Goal: Task Accomplishment & Management: Use online tool/utility

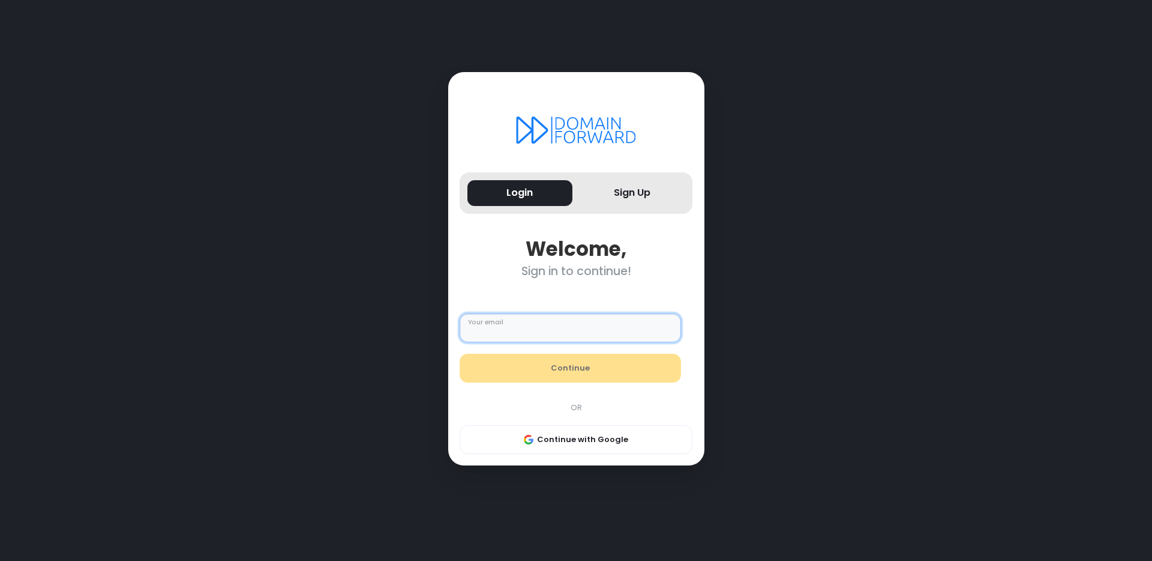
click at [540, 327] on input "Your email" at bounding box center [570, 327] width 221 height 29
click at [573, 312] on form "Your email Continue" at bounding box center [570, 348] width 245 height 92
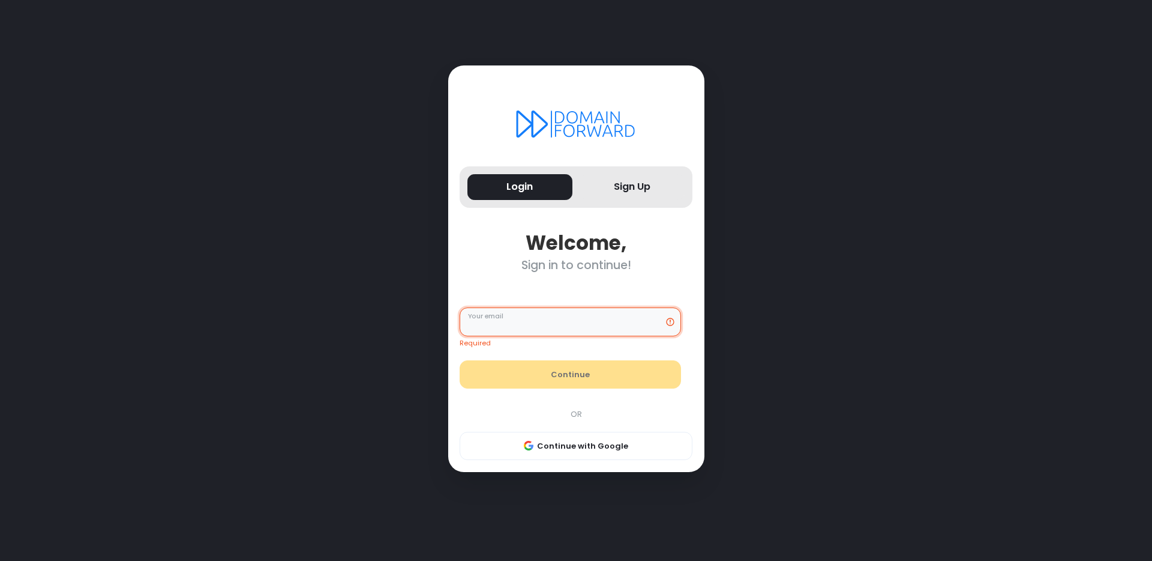
click at [573, 328] on input "Your email" at bounding box center [570, 321] width 221 height 29
click at [604, 428] on div "Required Your email Continue OR Continue with Google" at bounding box center [576, 372] width 245 height 176
click at [602, 436] on button "Continue with Google" at bounding box center [576, 446] width 233 height 29
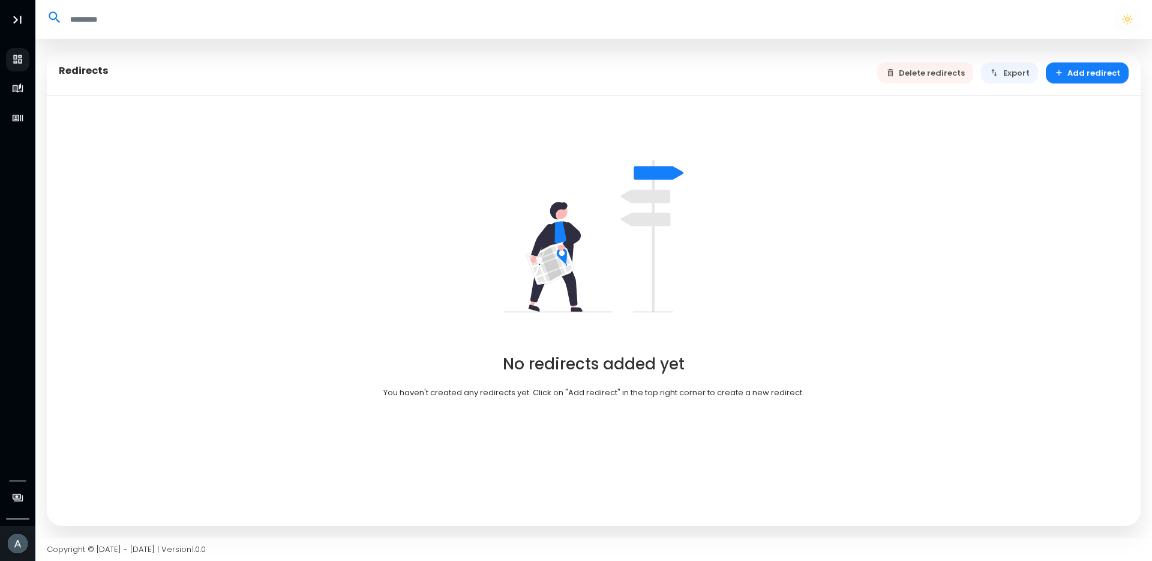
select select "**"
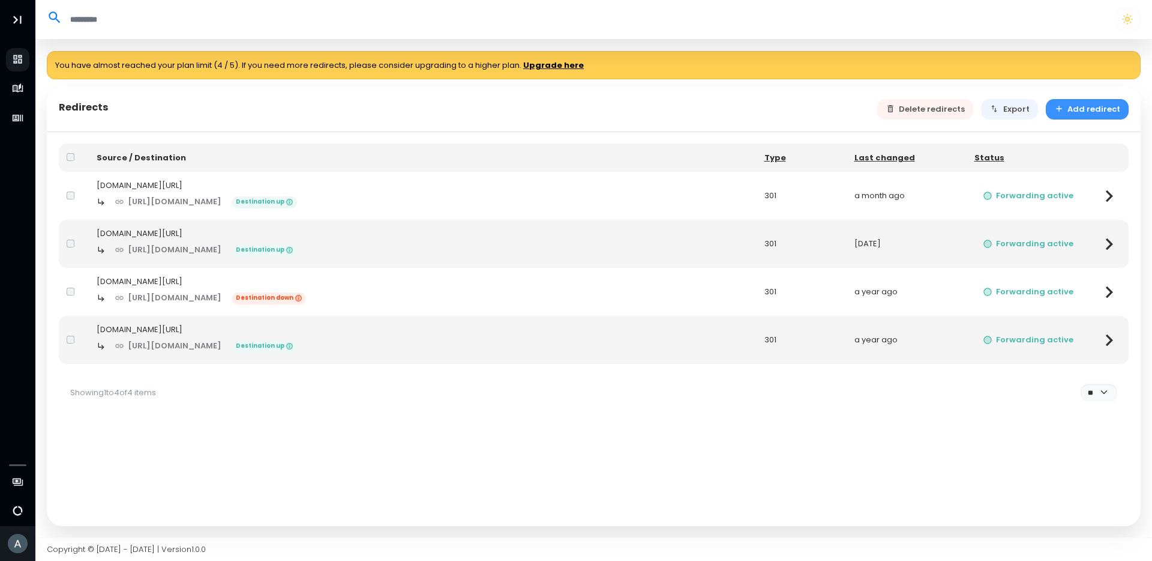
click at [1078, 107] on button "Add redirect" at bounding box center [1087, 109] width 83 height 21
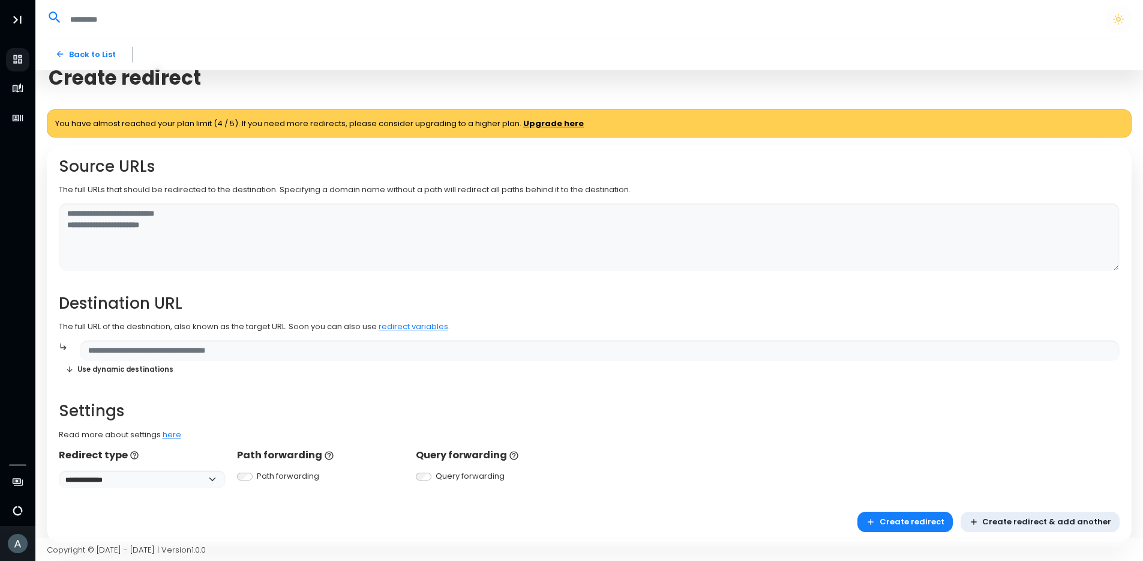
scroll to position [23, 0]
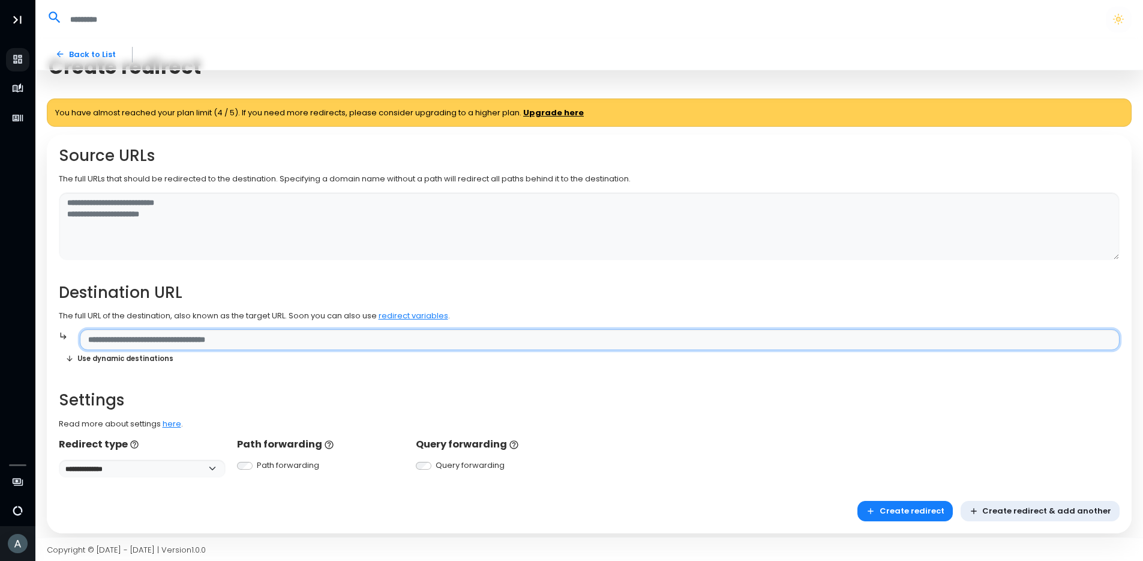
click at [232, 340] on input "text" at bounding box center [600, 339] width 1040 height 21
paste input "**********"
type input "**********"
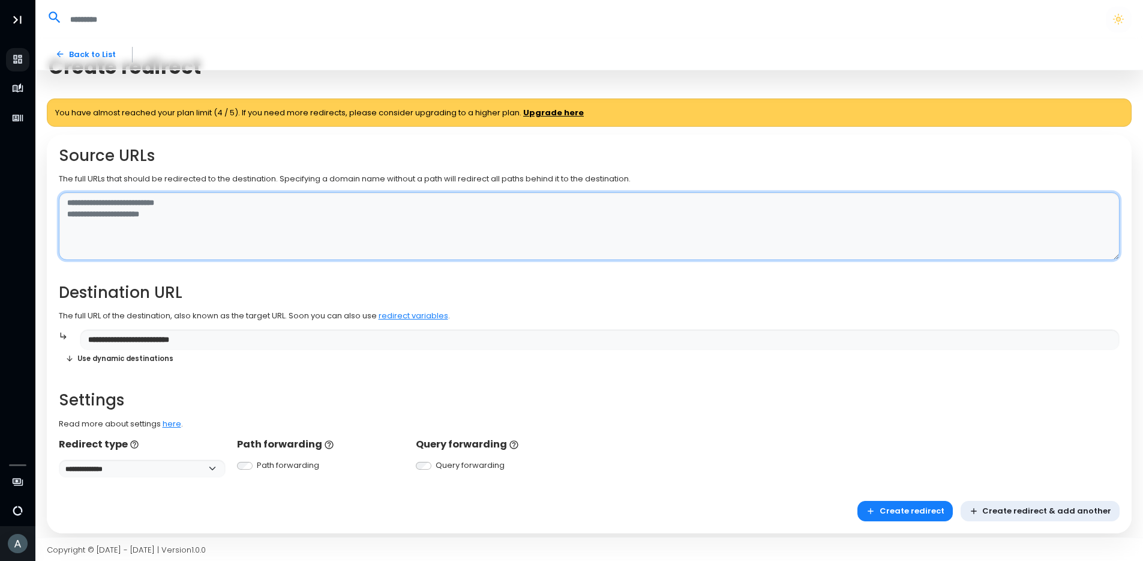
click at [215, 211] on textarea at bounding box center [590, 226] width 1062 height 68
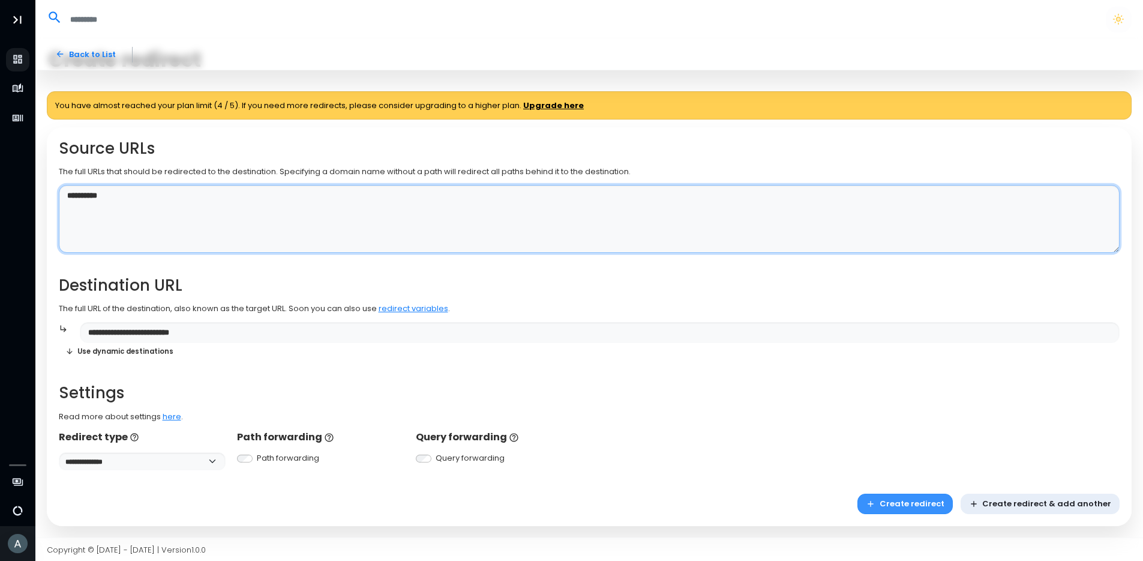
type textarea "**********"
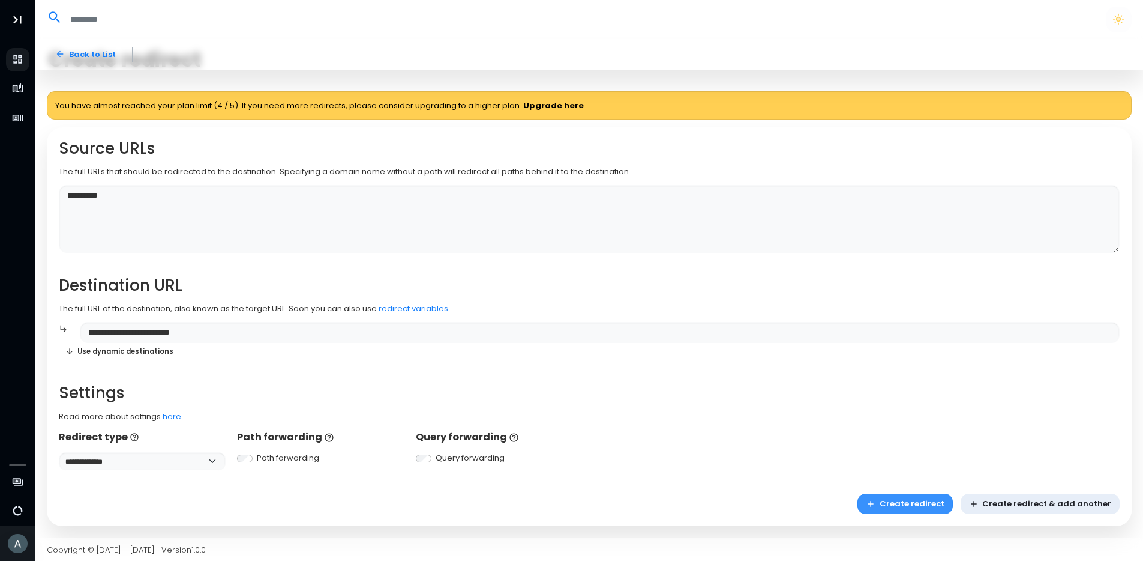
click at [917, 504] on button "Create redirect" at bounding box center [905, 503] width 95 height 21
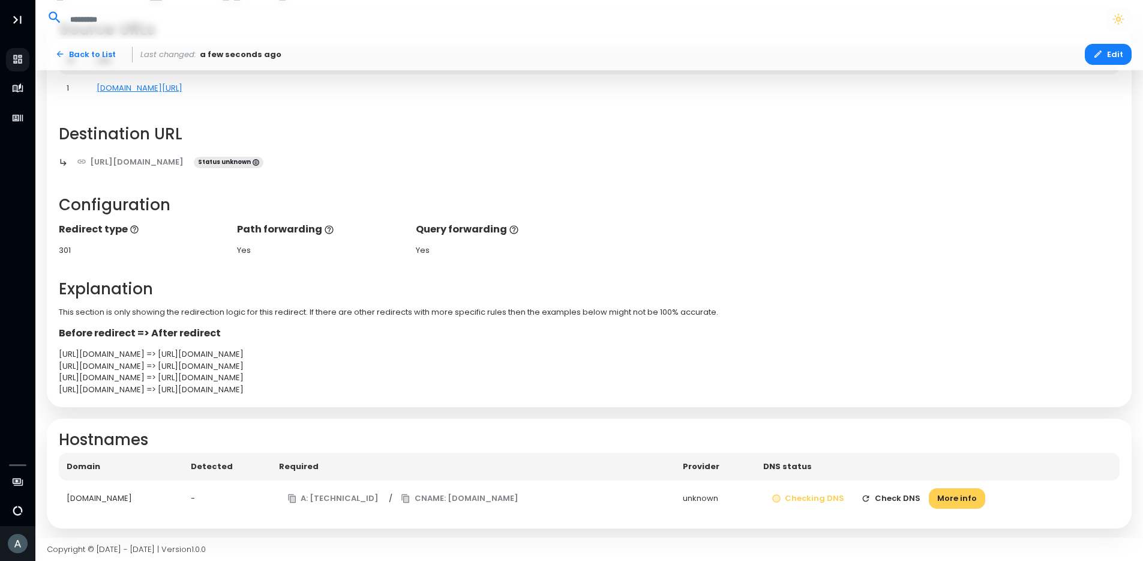
scroll to position [115, 0]
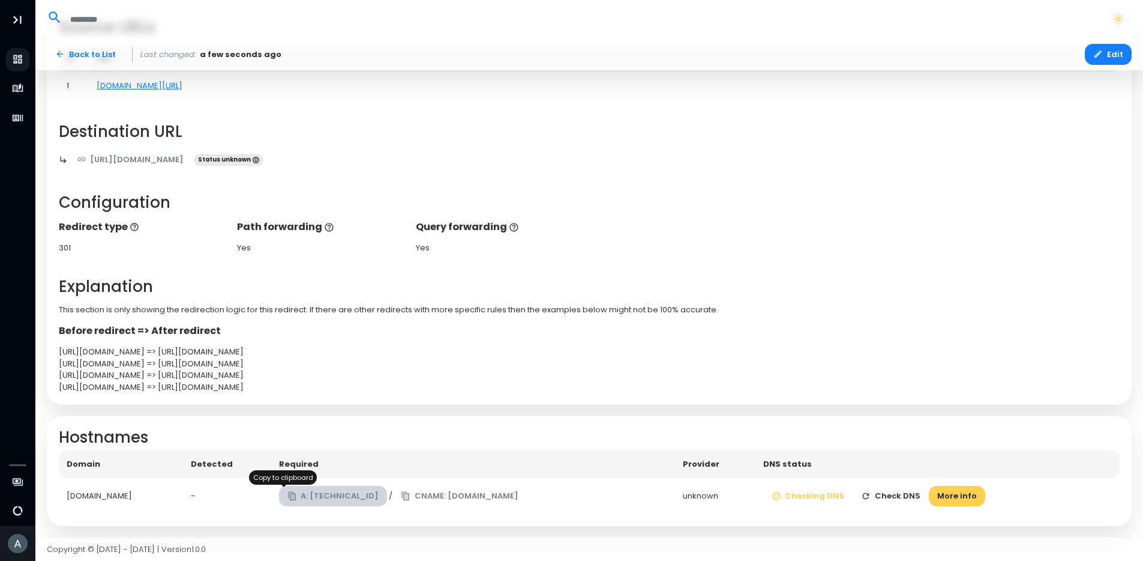
click at [279, 495] on button "A: [TECHNICAL_ID]" at bounding box center [333, 496] width 109 height 21
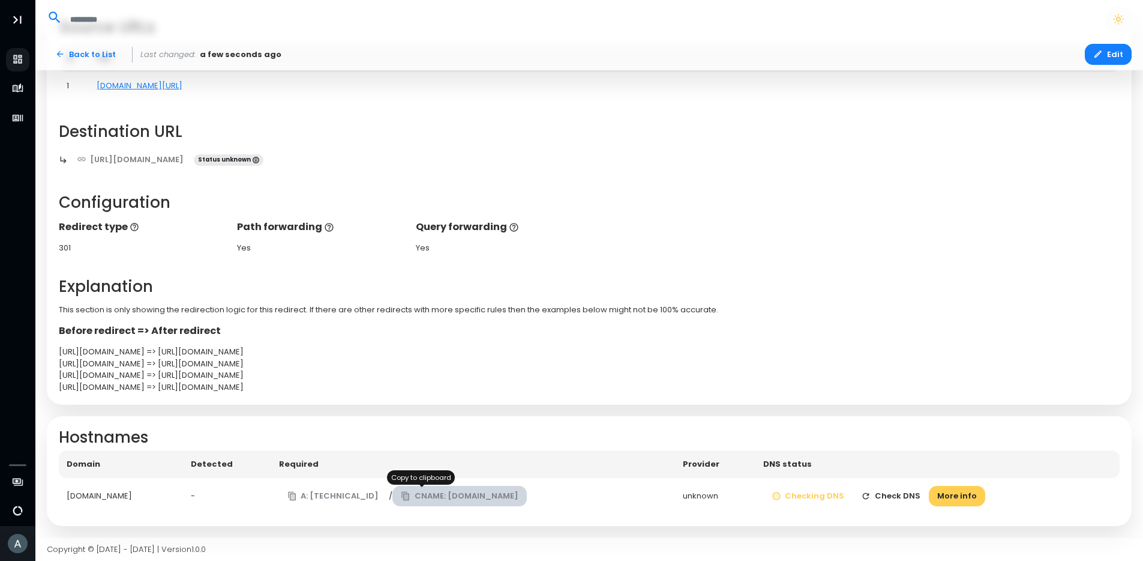
click at [473, 493] on button "CNAME: [DOMAIN_NAME]" at bounding box center [460, 496] width 134 height 21
click at [908, 496] on button "Check DNS" at bounding box center [891, 496] width 76 height 21
click at [897, 497] on button "Check DNS" at bounding box center [891, 496] width 76 height 21
click at [836, 496] on button "Checking DNS" at bounding box center [809, 496] width 90 height 21
click at [892, 492] on button "Check DNS" at bounding box center [891, 496] width 76 height 21
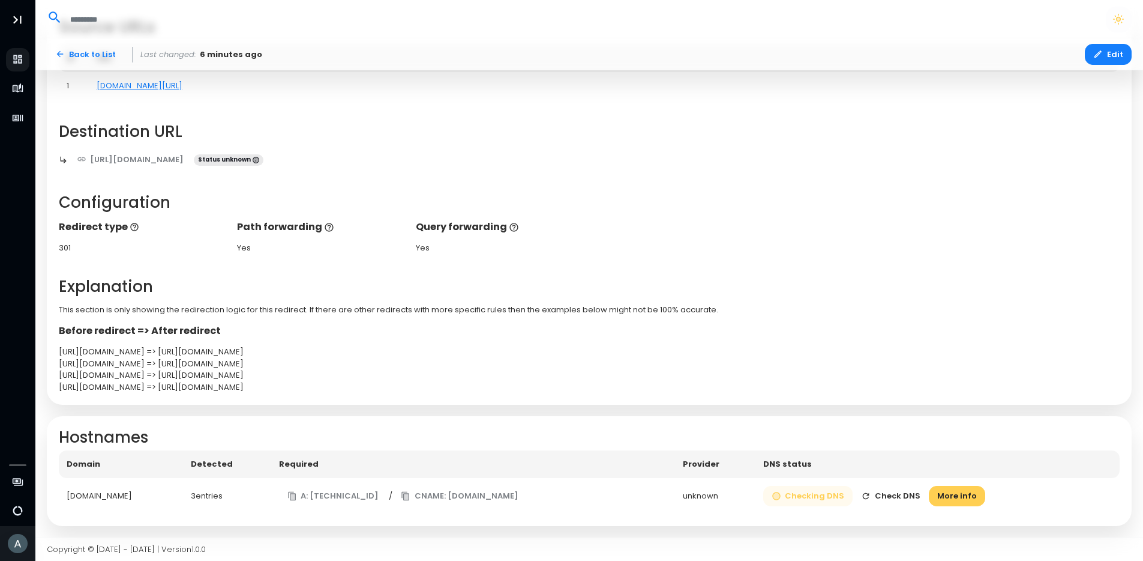
click at [833, 496] on button "Checking DNS" at bounding box center [809, 496] width 90 height 21
click at [923, 498] on button "Check DNS" at bounding box center [891, 496] width 76 height 21
click at [894, 494] on button "Check DNS" at bounding box center [891, 496] width 76 height 21
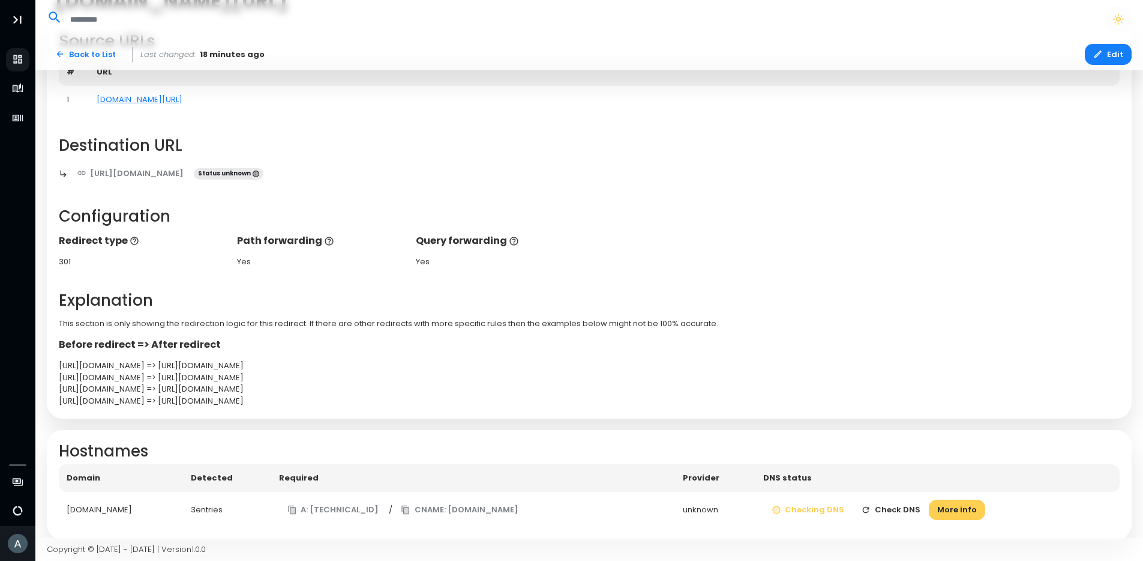
scroll to position [90, 0]
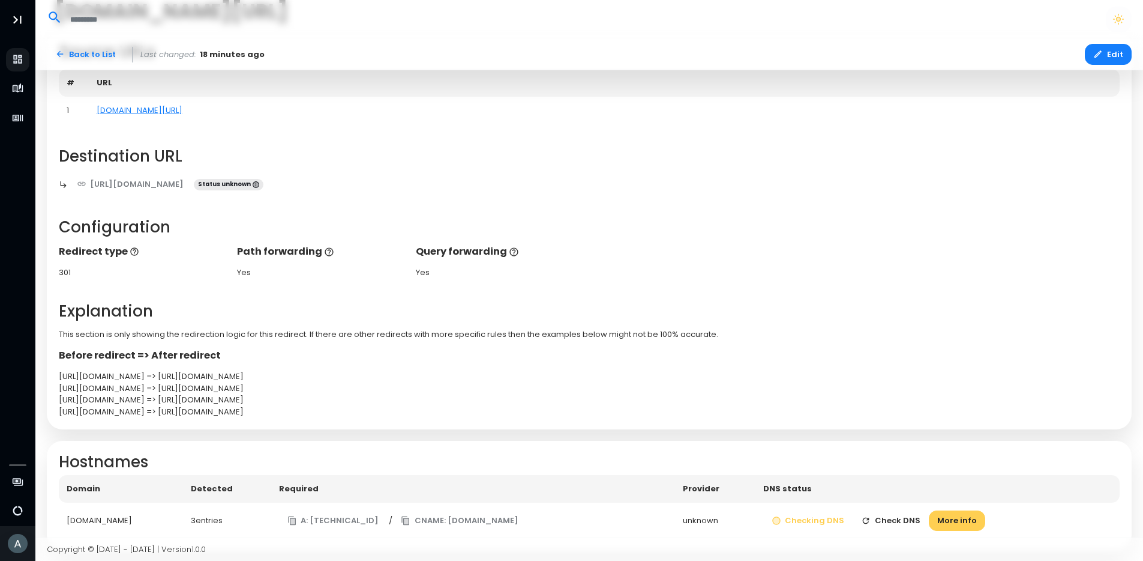
click at [895, 519] on button "Check DNS" at bounding box center [891, 520] width 76 height 21
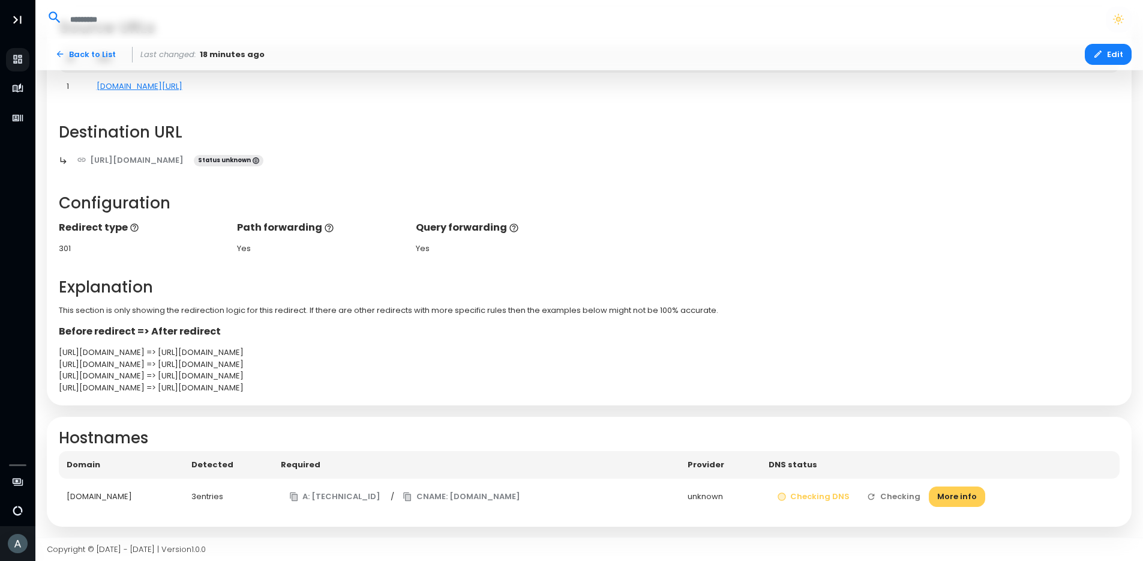
scroll to position [115, 0]
click at [887, 502] on button "Check DNS" at bounding box center [891, 496] width 76 height 21
click at [1090, 61] on button "Edit" at bounding box center [1108, 54] width 47 height 21
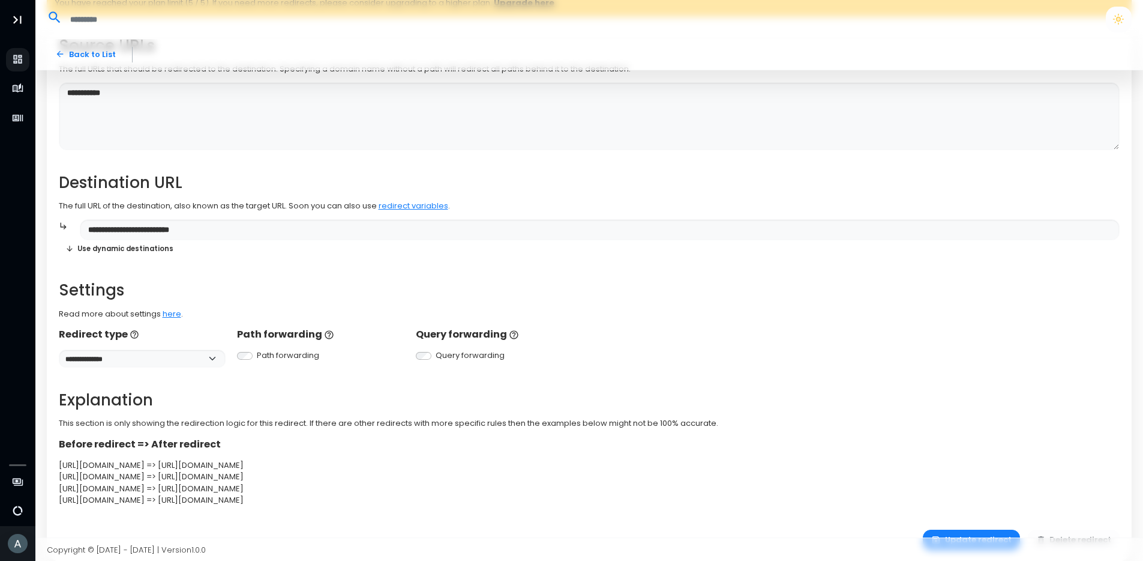
scroll to position [169, 0]
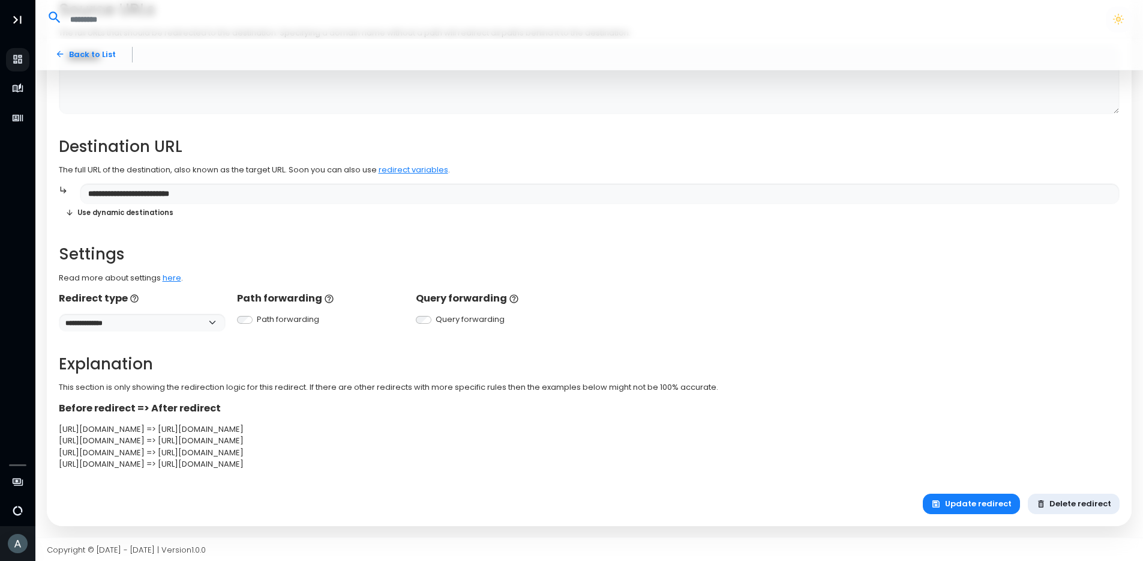
click at [1074, 502] on button "Delete redirect" at bounding box center [1074, 503] width 92 height 21
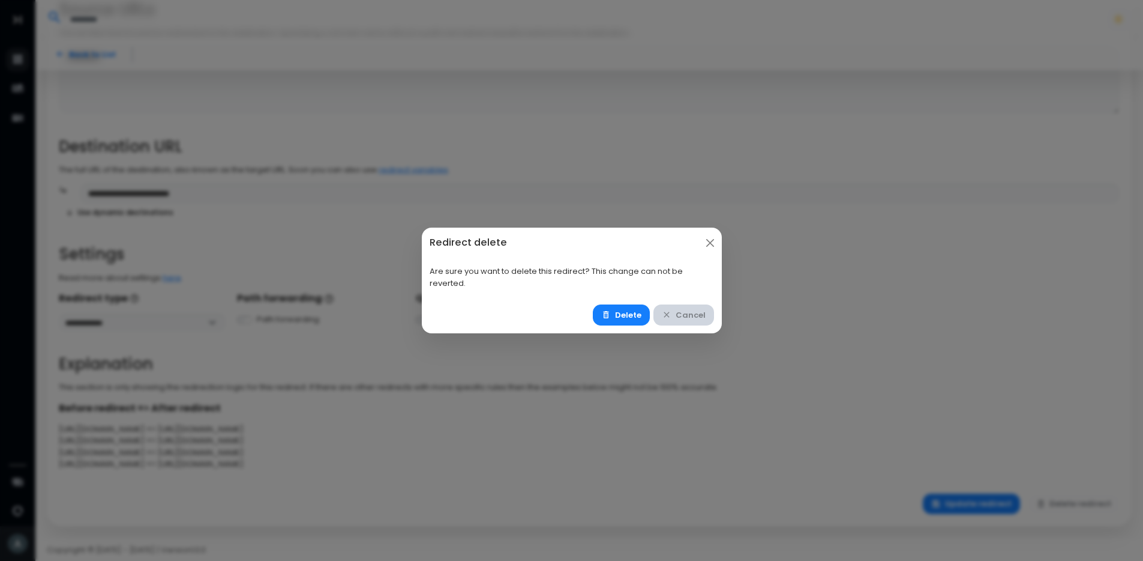
click at [685, 316] on button "Cancel" at bounding box center [684, 314] width 61 height 21
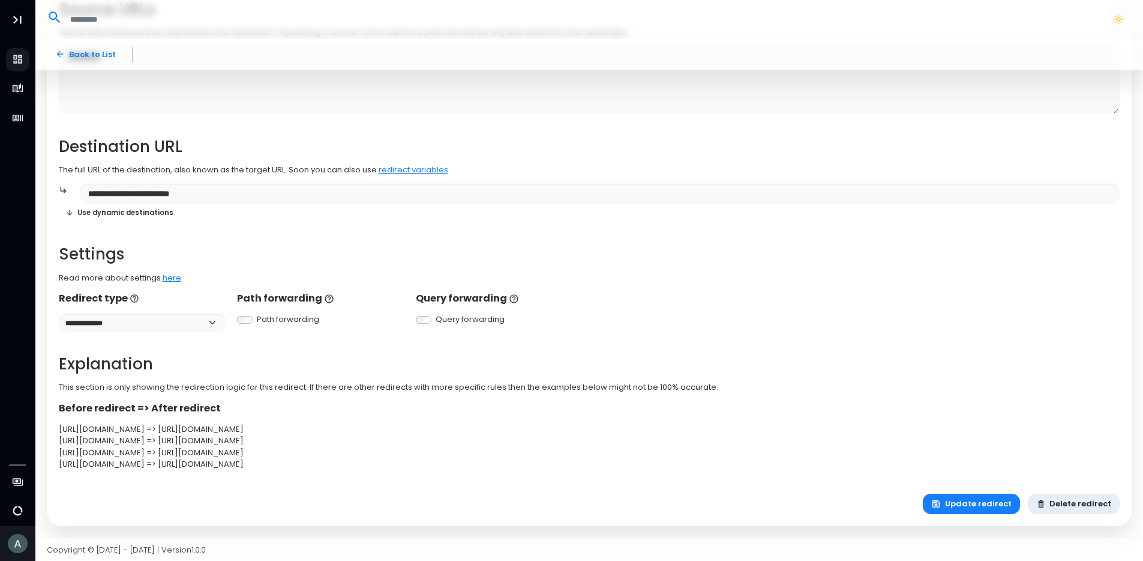
click at [1084, 499] on button "Delete redirect" at bounding box center [1074, 503] width 92 height 21
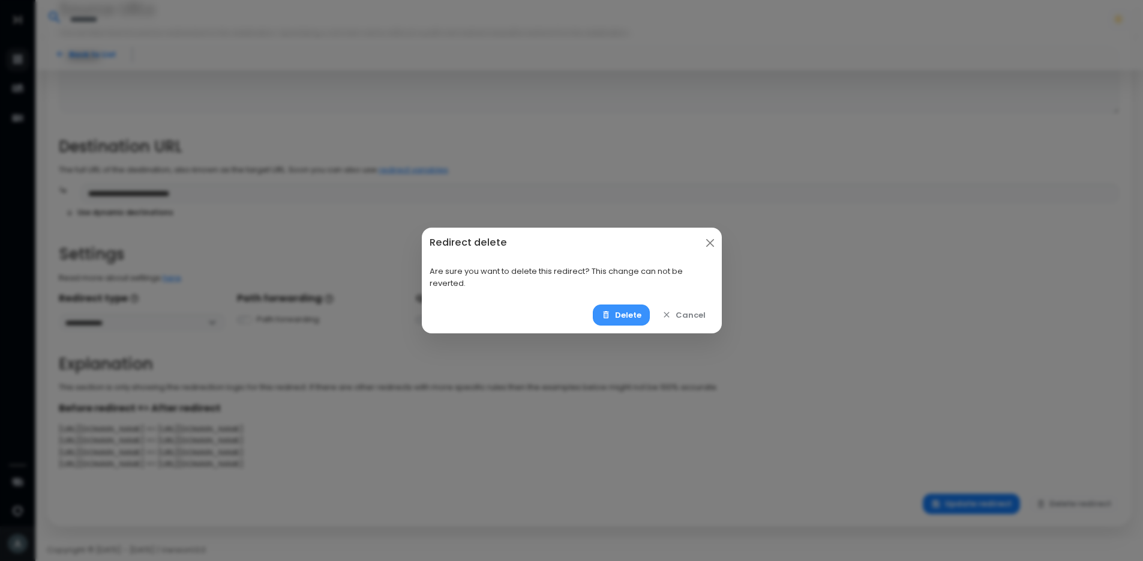
click at [627, 309] on button "Delete" at bounding box center [621, 314] width 57 height 21
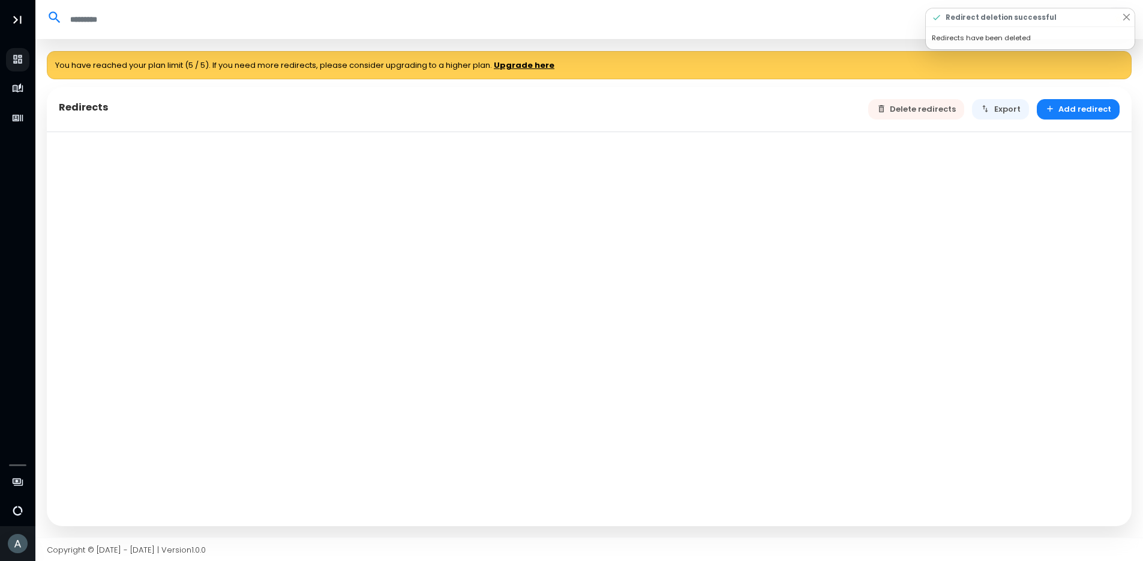
select select "**"
